Goal: Book appointment/travel/reservation

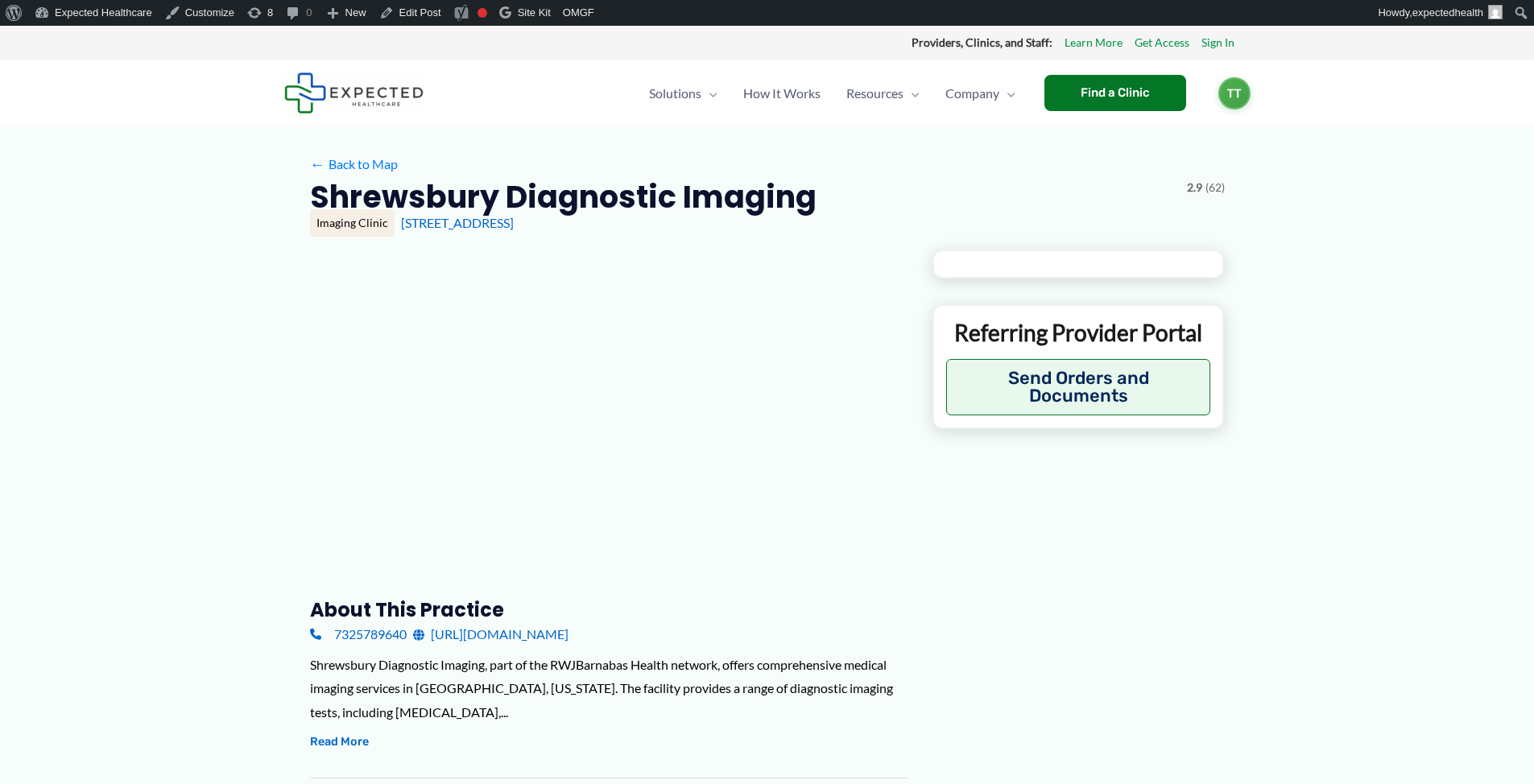
type input "**********"
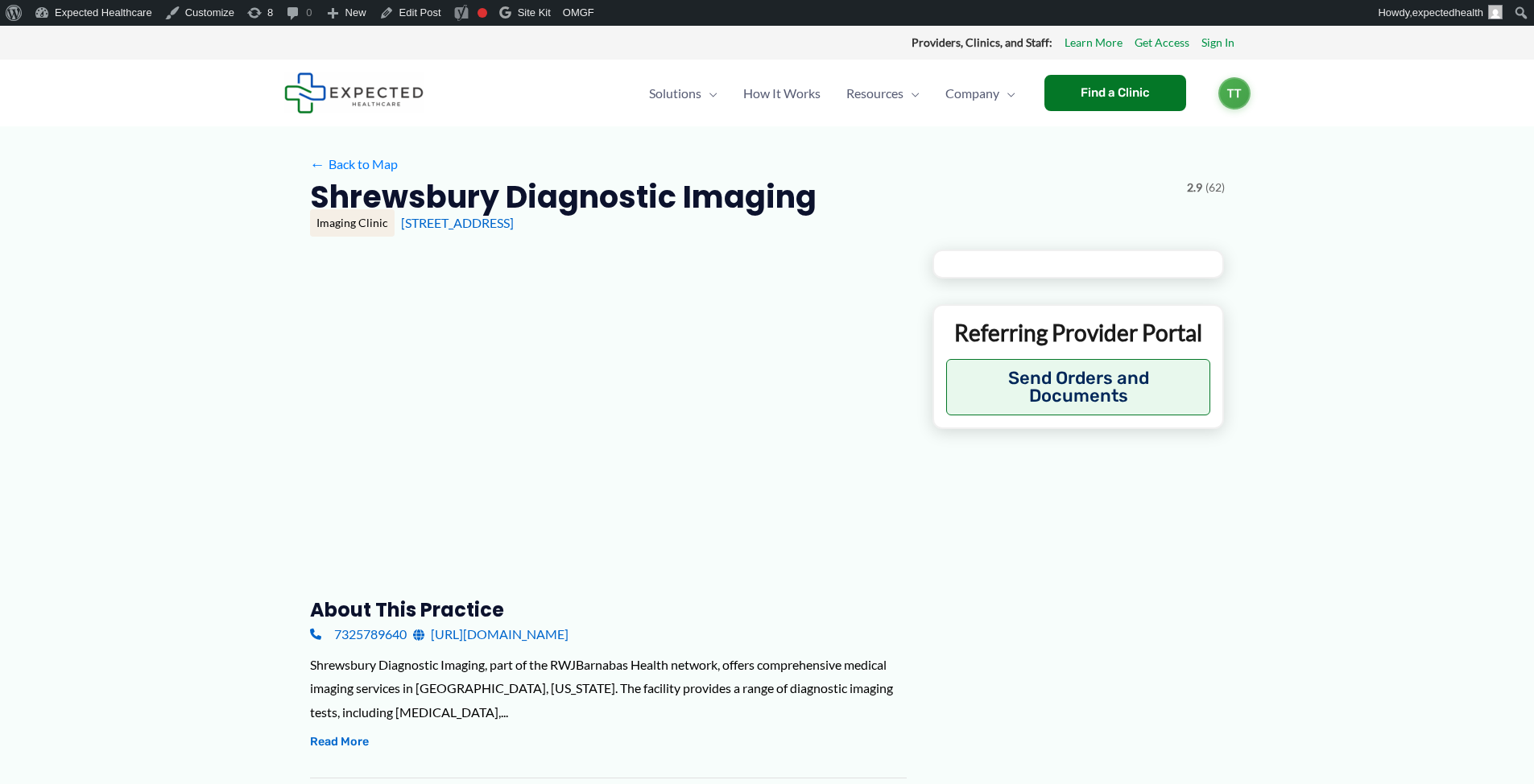
type input "**********"
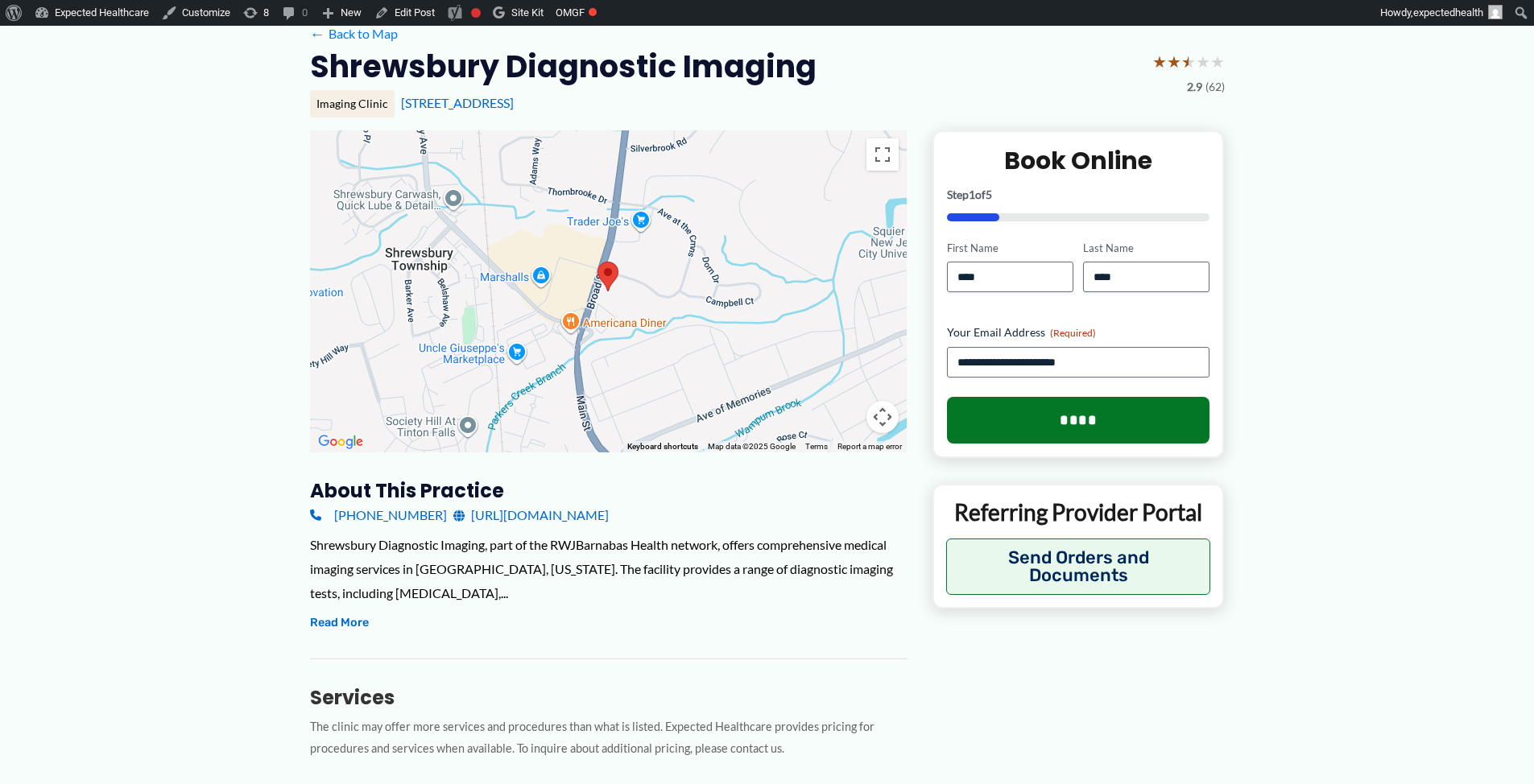
scroll to position [89, 0]
